Goal: Task Accomplishment & Management: Use online tool/utility

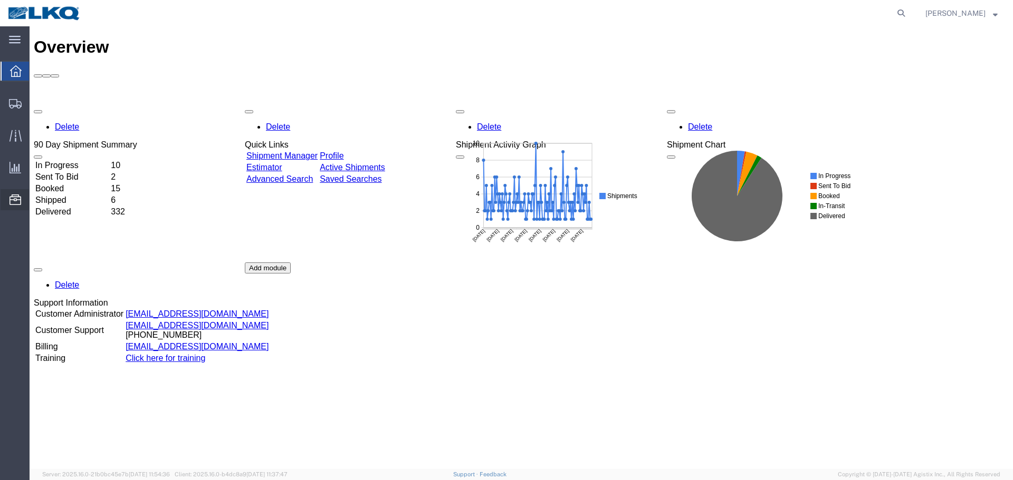
click at [0, 0] on span "Location Appointment" at bounding box center [0, 0] width 0 height 0
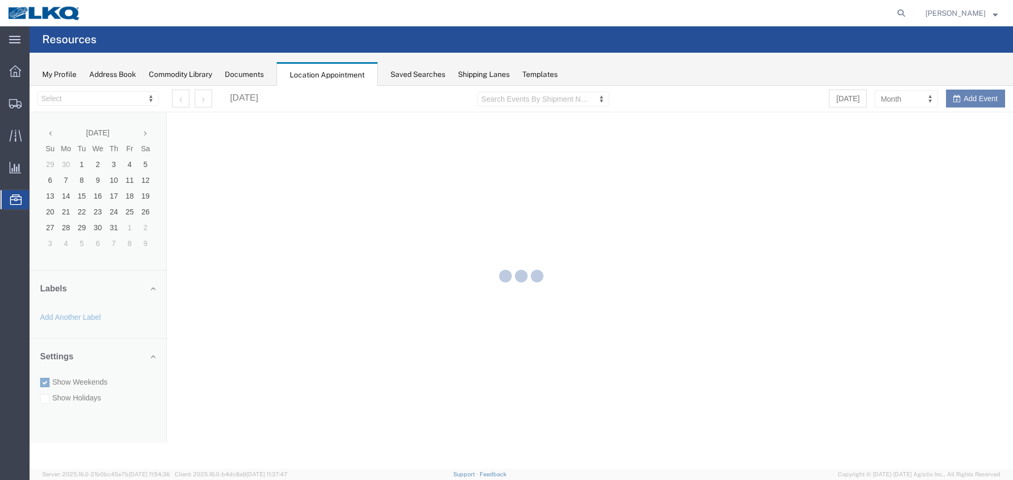
select select "28018"
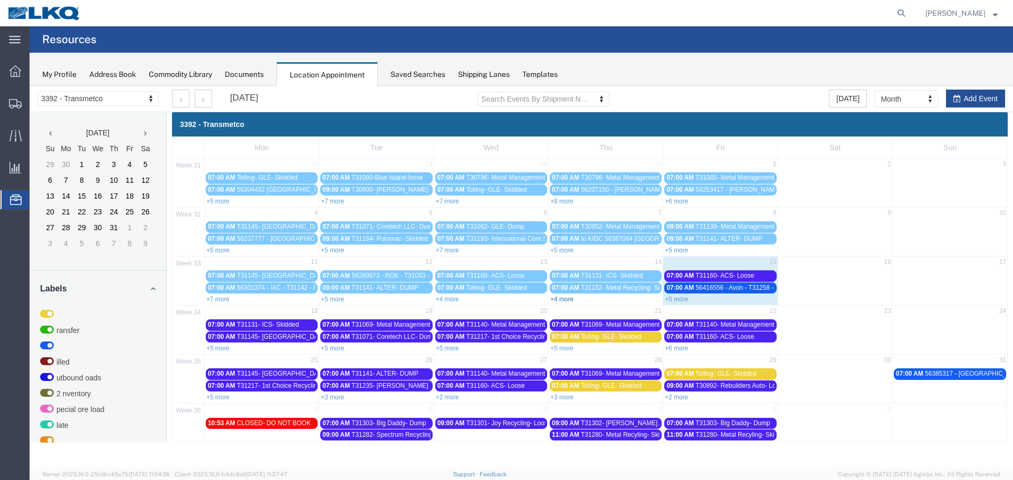
click at [561, 298] on link "+4 more" at bounding box center [561, 299] width 23 height 7
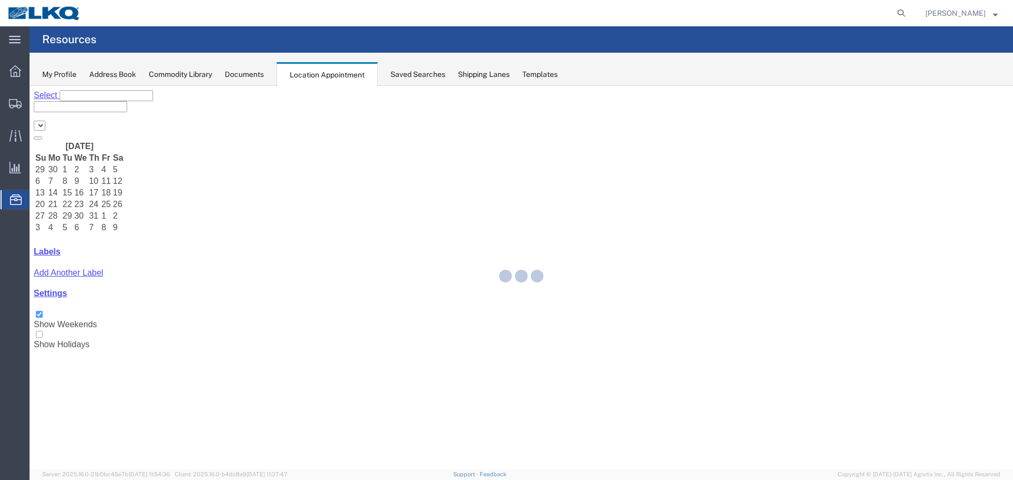
select select "28018"
